Goal: Information Seeking & Learning: Stay updated

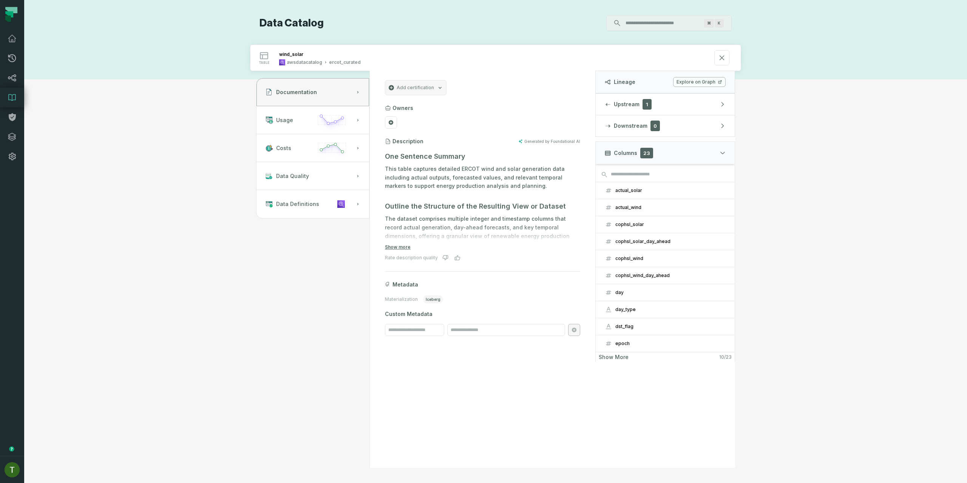
click at [514, 130] on section "Add certification Owners Description Generated by Foundational AI One Sentence …" at bounding box center [482, 208] width 213 height 274
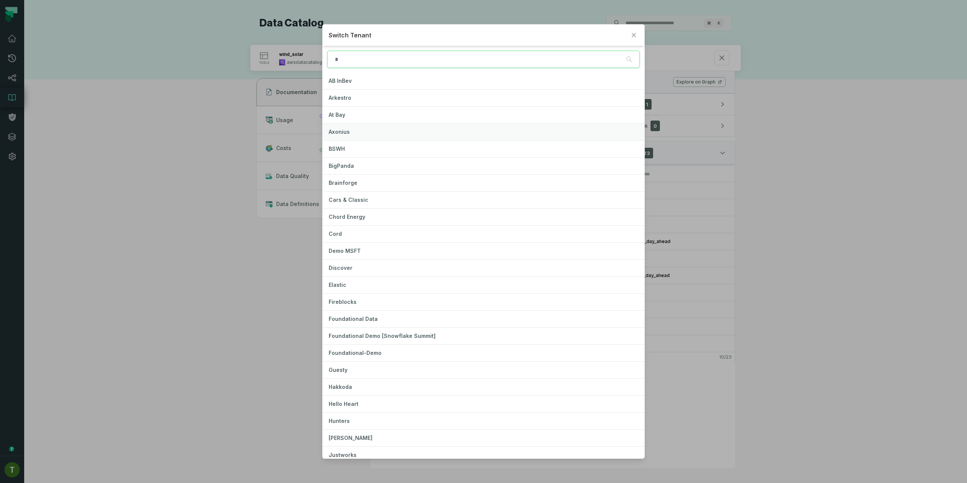
type input "*"
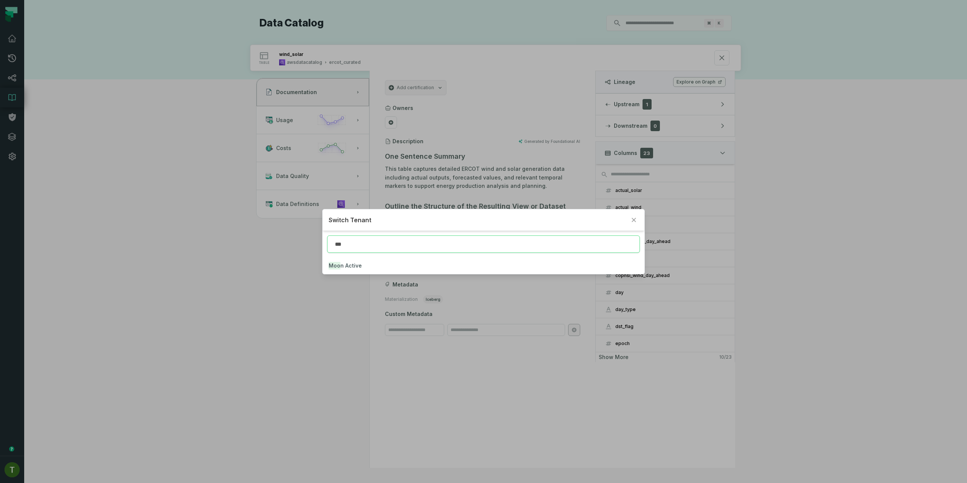
type input "***"
click button "Moo n Active" at bounding box center [483, 265] width 321 height 17
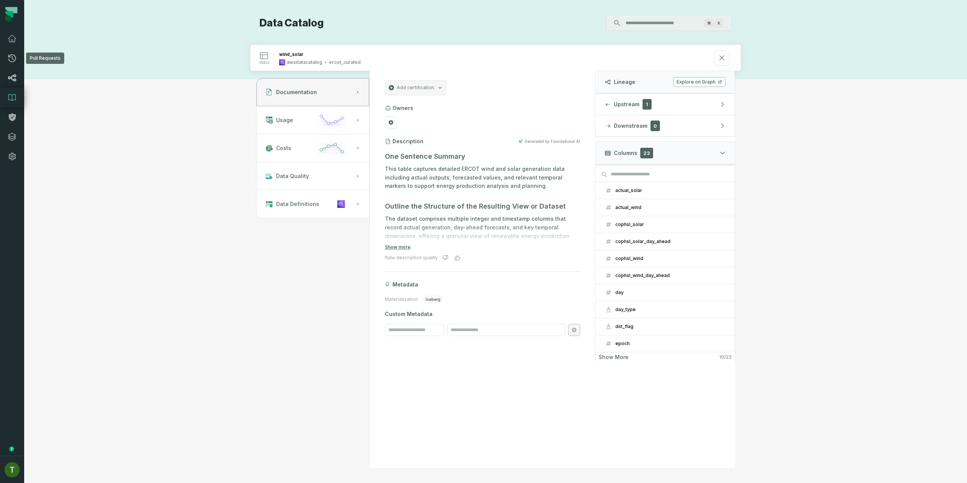
click at [18, 81] on link "Lineage" at bounding box center [12, 78] width 24 height 20
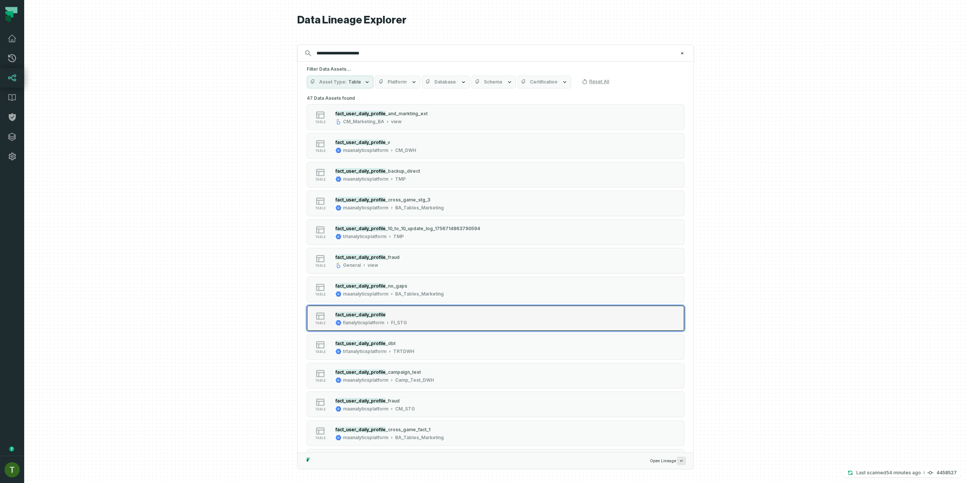
type input "**********"
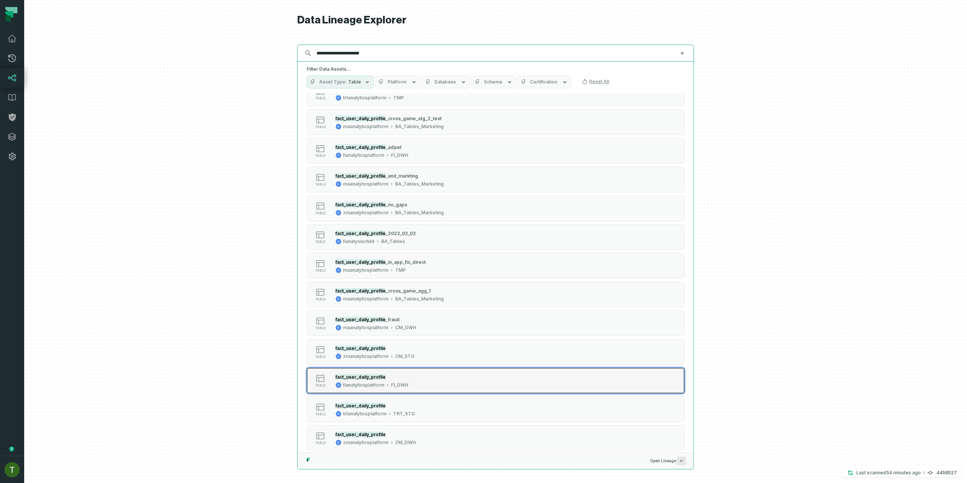
scroll to position [517, 0]
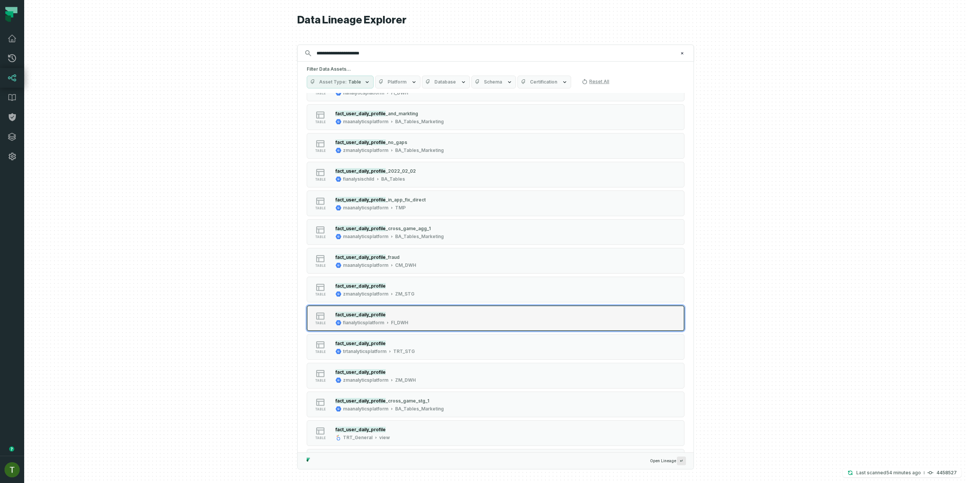
click at [415, 323] on div "table fact_user_daily_profile fianalyticsplatform FI_DWH" at bounding box center [402, 318] width 189 height 15
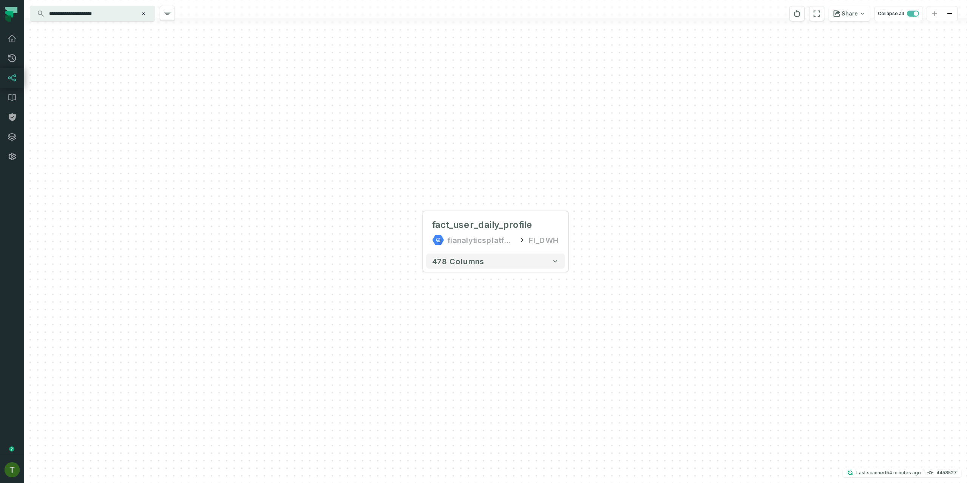
click at [110, 22] on div at bounding box center [495, 22] width 943 height 9
click at [110, 20] on div "**********" at bounding box center [92, 13] width 125 height 15
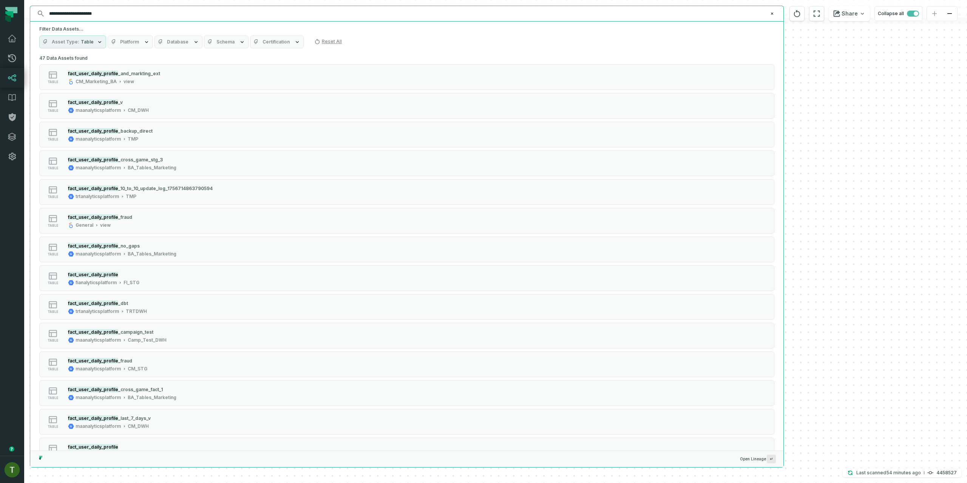
click at [108, 16] on input "**********" at bounding box center [406, 14] width 723 height 12
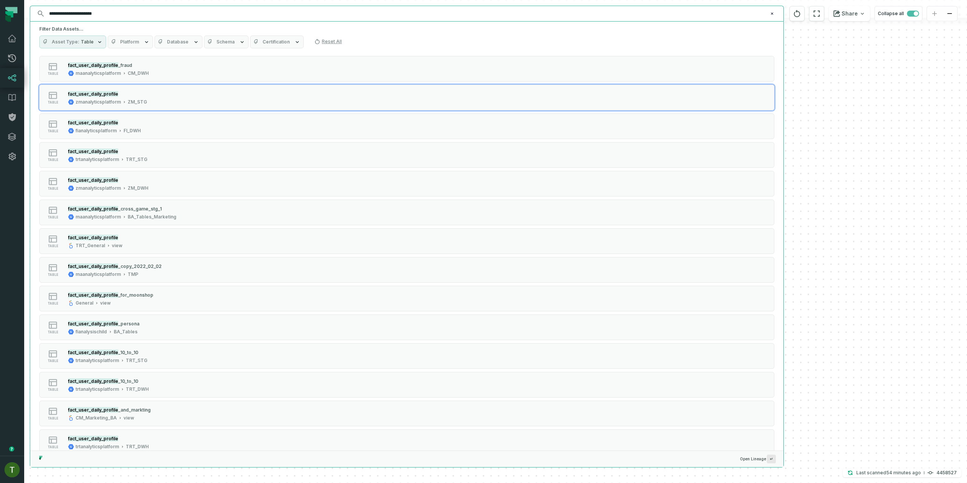
scroll to position [970, 0]
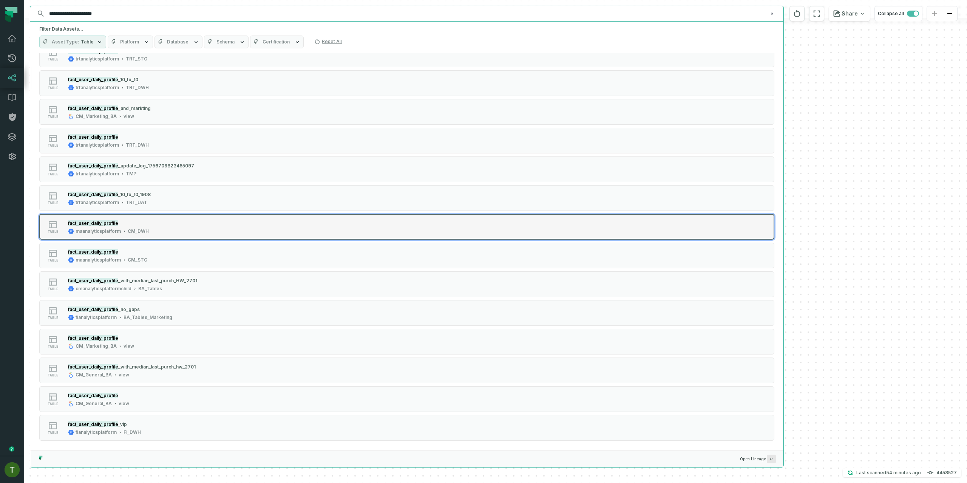
click at [154, 230] on div "table fact_user_daily_profile maanalyticsplatform CM_DWH" at bounding box center [135, 226] width 189 height 15
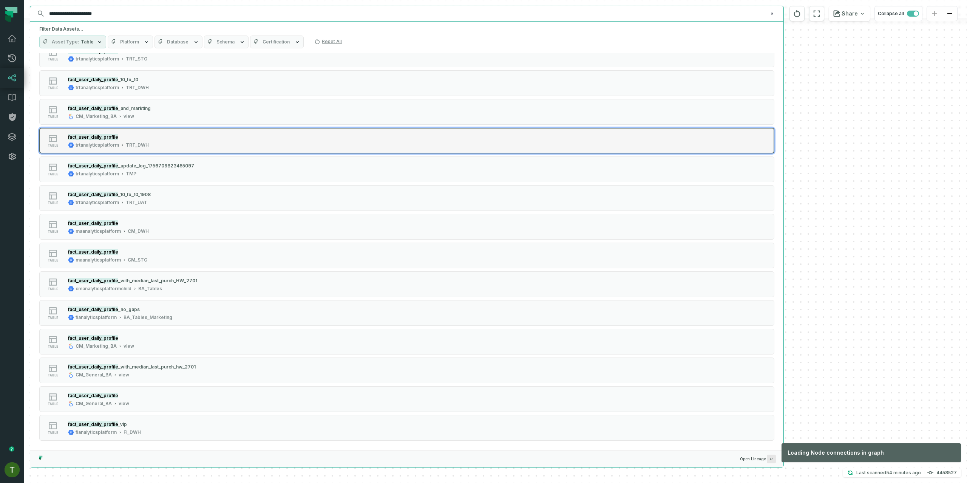
click at [157, 144] on div "table fact_user_daily_profile trtanalyticsplatform TRT_DWH" at bounding box center [135, 140] width 189 height 15
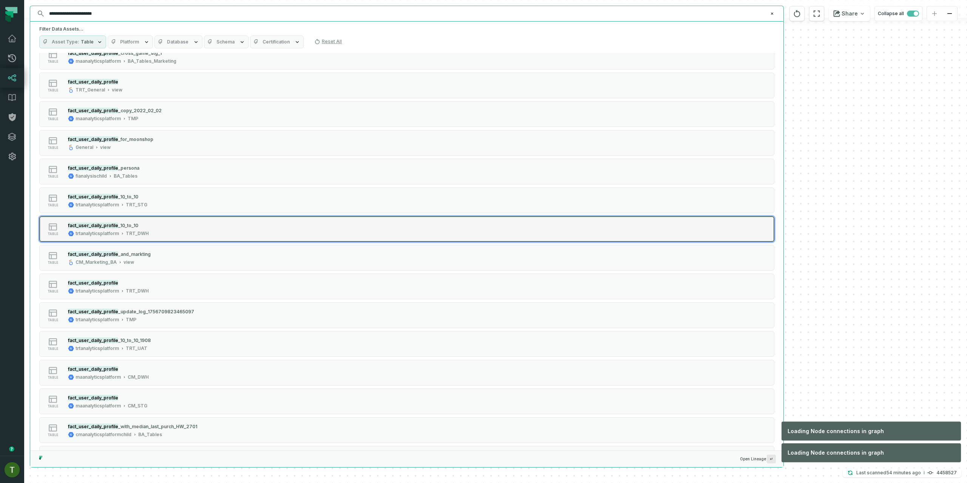
scroll to position [799, 0]
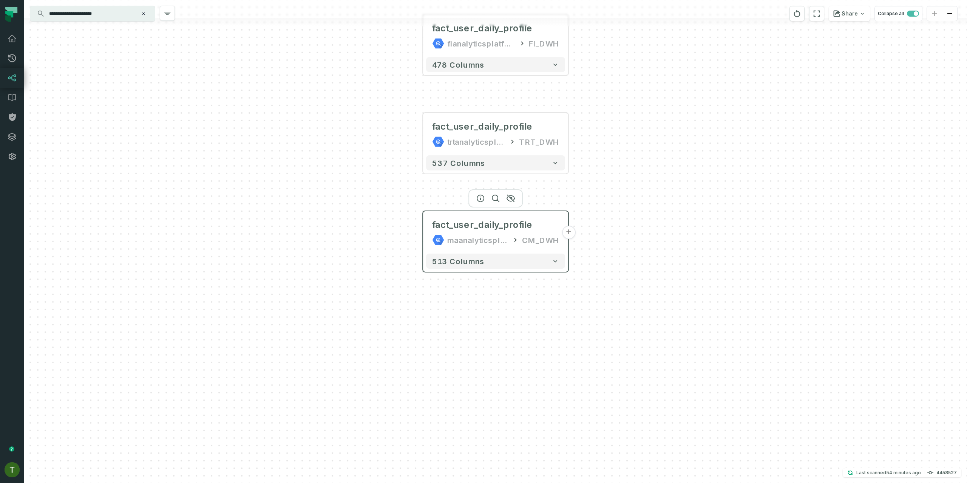
click at [495, 238] on div "maanalyticsplatform" at bounding box center [477, 240] width 61 height 12
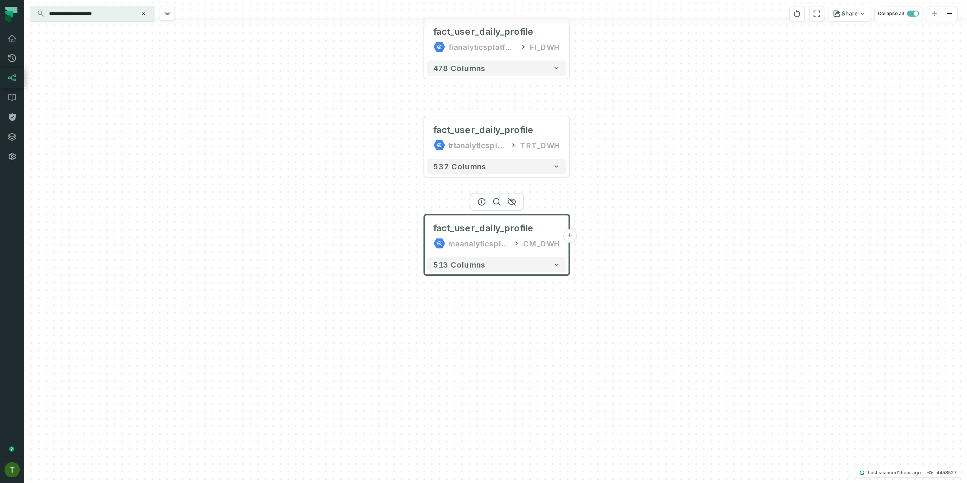
drag, startPoint x: 422, startPoint y: 70, endPoint x: 427, endPoint y: 92, distance: 22.9
click at [427, 92] on div "fact_user_daily_profile fianalyticsplatform FI_DWH + 478 columns fact_user_dail…" at bounding box center [495, 241] width 943 height 483
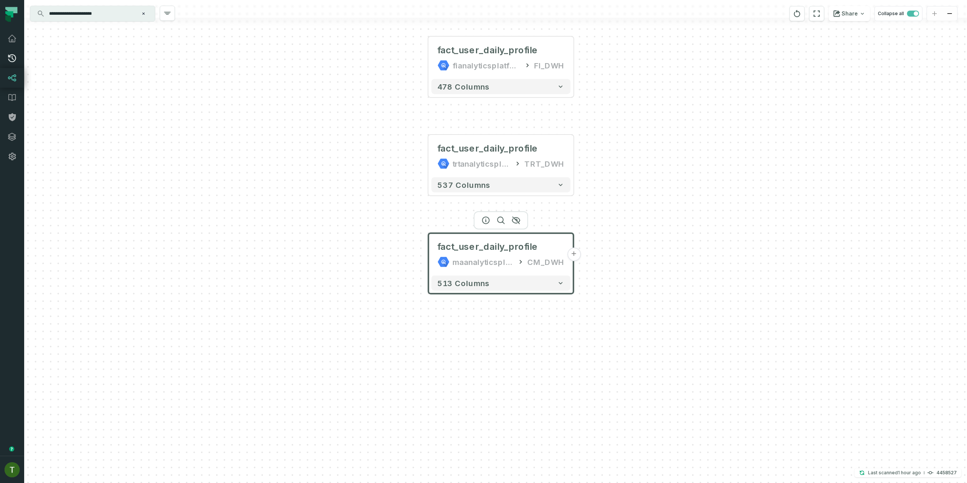
click at [15, 57] on icon at bounding box center [12, 58] width 8 height 8
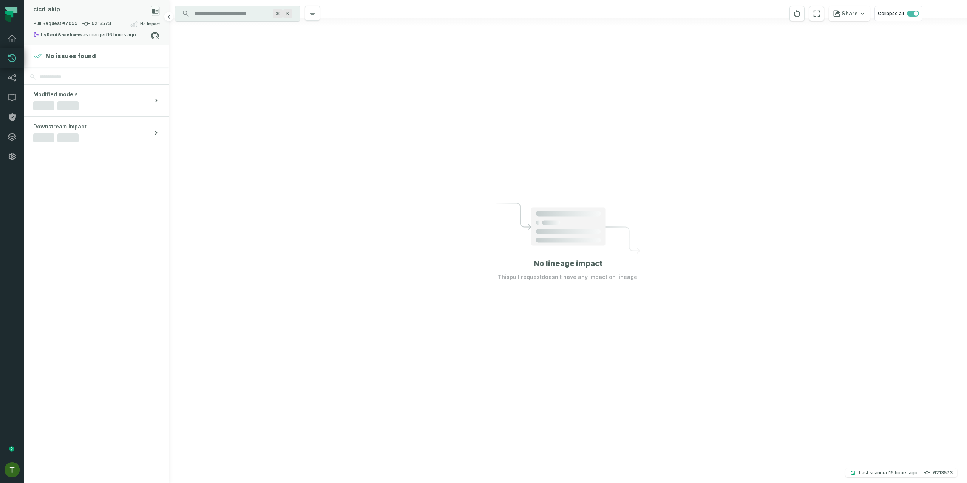
click at [99, 23] on span "Pull Request #7099 6213573" at bounding box center [72, 24] width 78 height 8
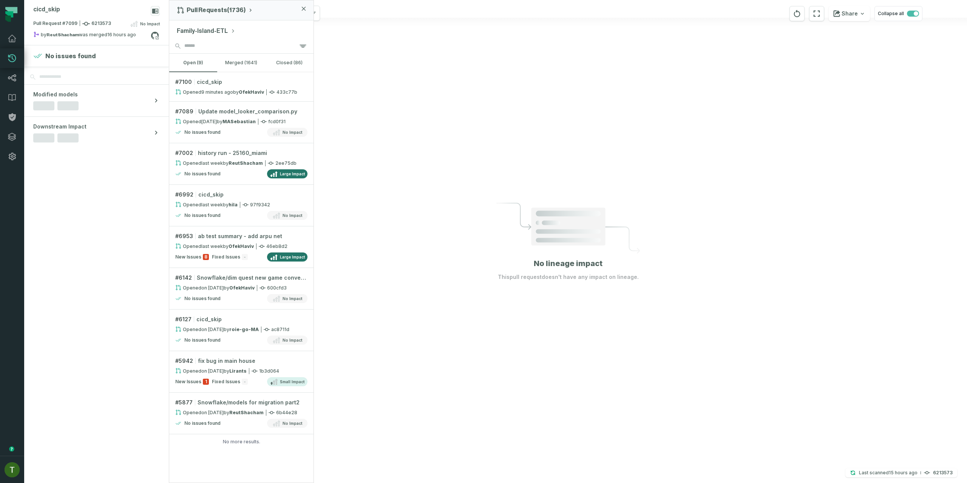
click at [197, 34] on button "Family-Island-ETL" at bounding box center [206, 30] width 59 height 9
click at [199, 30] on button "Family-Island-ETL" at bounding box center [206, 30] width 59 height 9
click at [257, 63] on button "merged (1641)" at bounding box center [241, 63] width 48 height 18
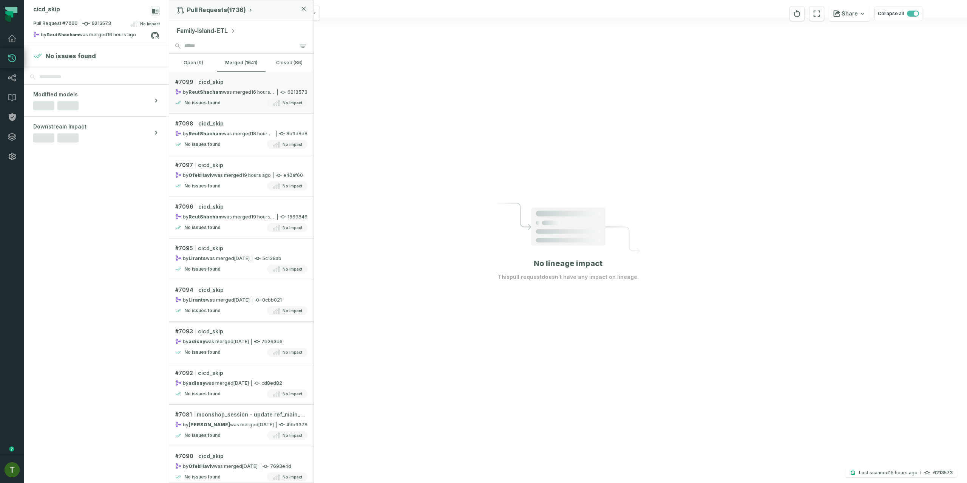
click at [195, 29] on button "Family-Island-ETL" at bounding box center [206, 30] width 59 height 9
click at [221, 103] on span "Coin- Master- ETL" at bounding box center [214, 104] width 49 height 6
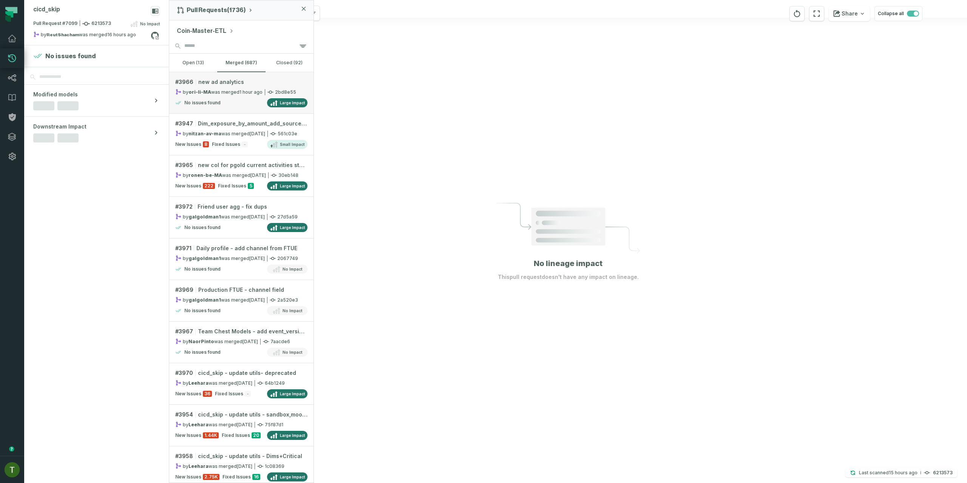
click at [256, 76] on link "# 3966 new ad analytics by ori-li-MA was merged [DATE] 11:26:35 AM 2bd8e55 No i…" at bounding box center [241, 93] width 144 height 42
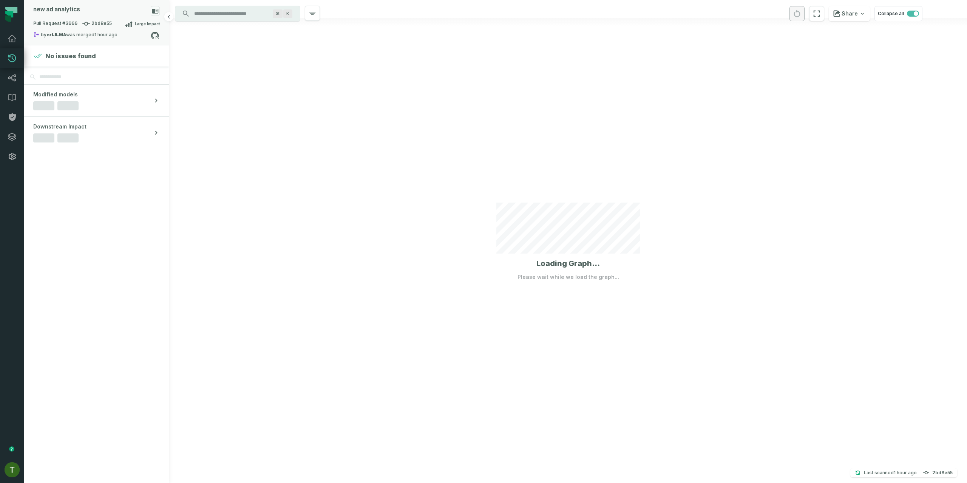
click at [121, 2] on div "new ad analytics Pull Request #3966 2bd8e55 Large Impact by ori-li-MA was merge…" at bounding box center [96, 22] width 145 height 45
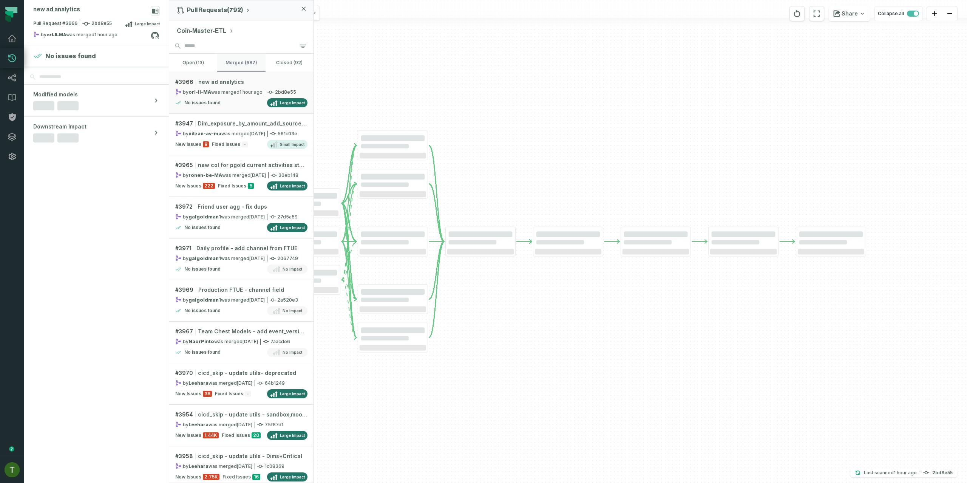
click at [245, 69] on button "merged (687)" at bounding box center [241, 63] width 48 height 18
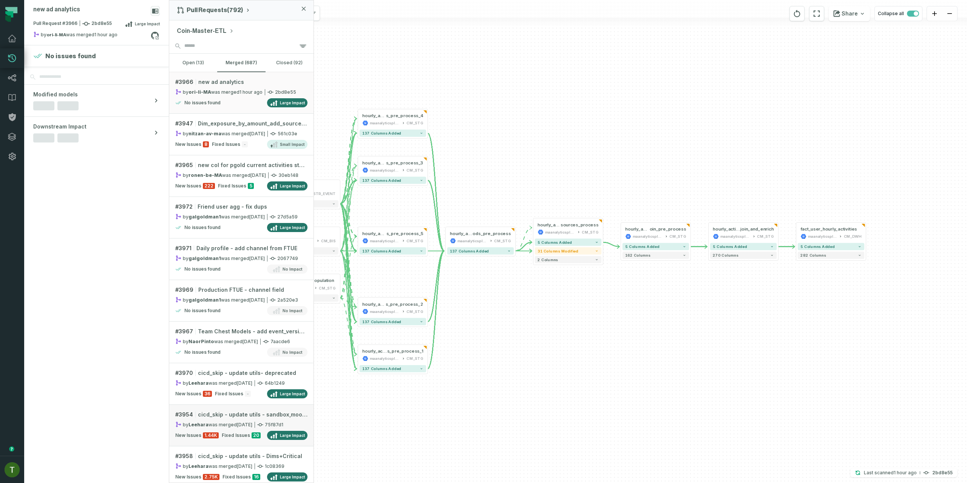
scroll to position [14, 0]
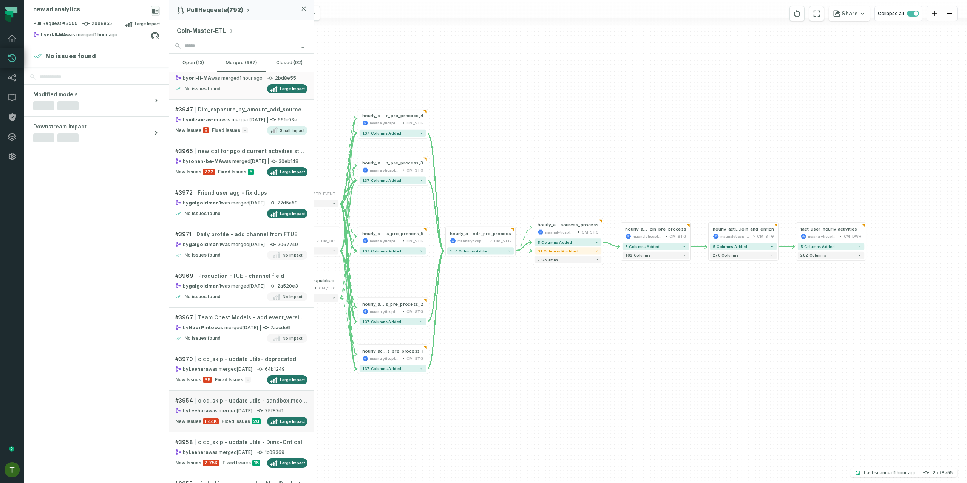
click at [239, 413] on relative-time "[DATE] 10:04:21 AM" at bounding box center [244, 411] width 15 height 6
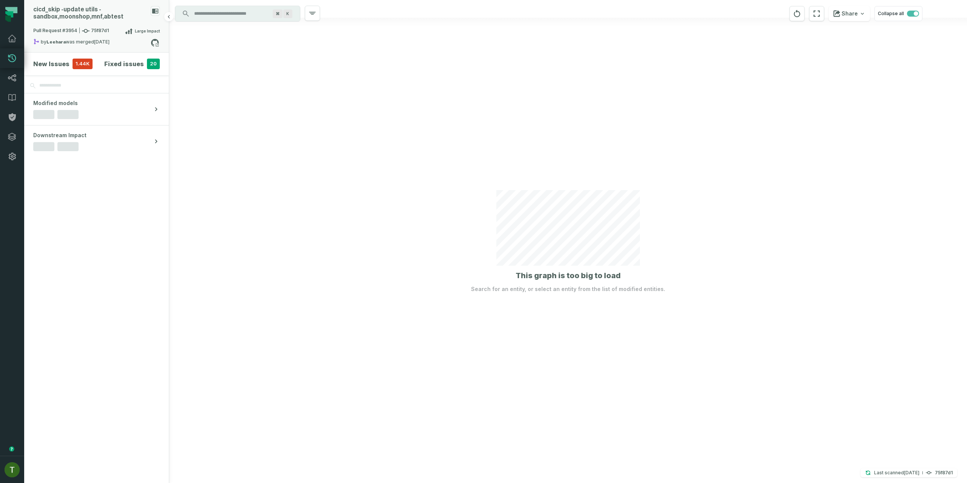
click at [68, 31] on span "Pull Request #3954 75f87d1" at bounding box center [71, 31] width 76 height 8
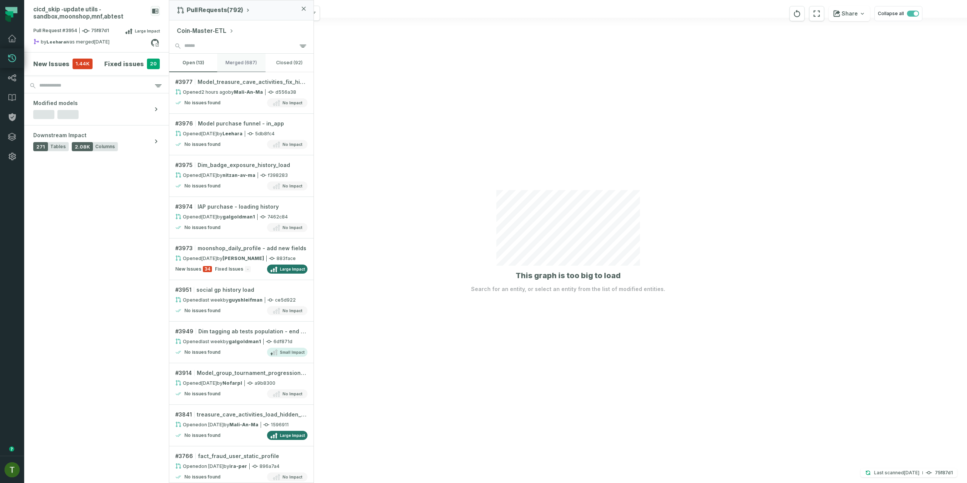
click at [225, 63] on button "merged (687)" at bounding box center [241, 63] width 48 height 18
